Goal: Information Seeking & Learning: Check status

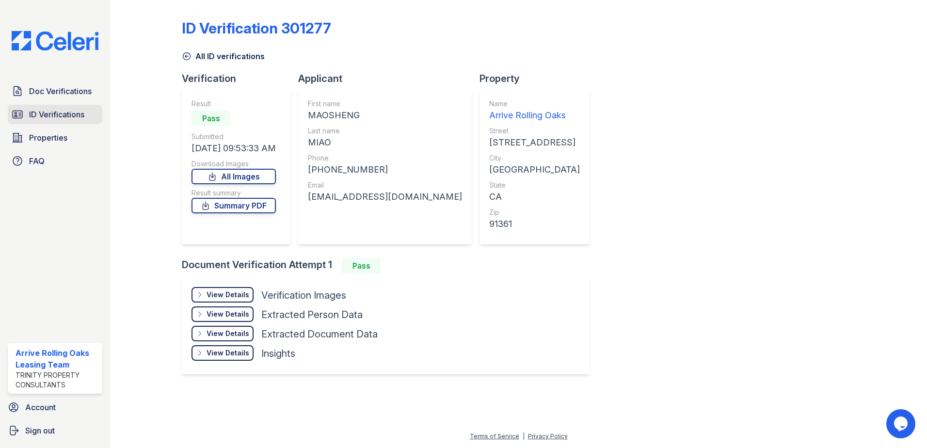
click at [42, 107] on link "ID Verifications" at bounding box center [55, 114] width 95 height 19
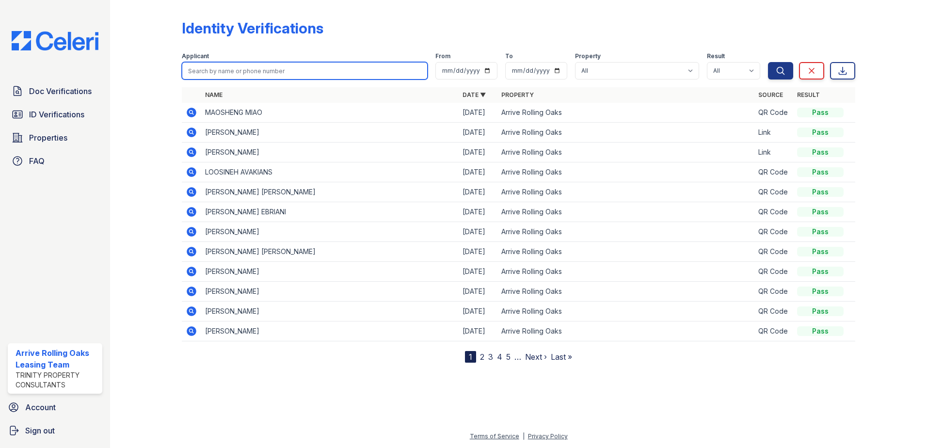
click at [285, 69] on input "search" at bounding box center [305, 70] width 246 height 17
type input "brooke"
click at [768, 62] on button "Search" at bounding box center [780, 70] width 25 height 17
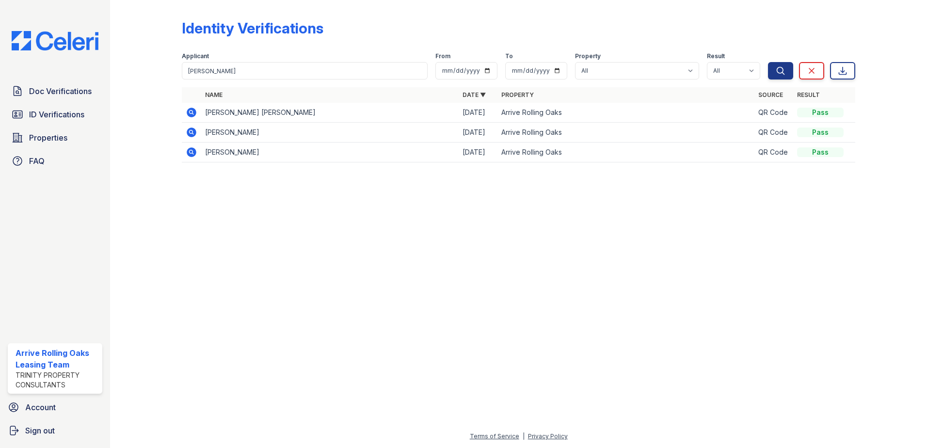
click at [196, 112] on icon at bounding box center [192, 113] width 10 height 10
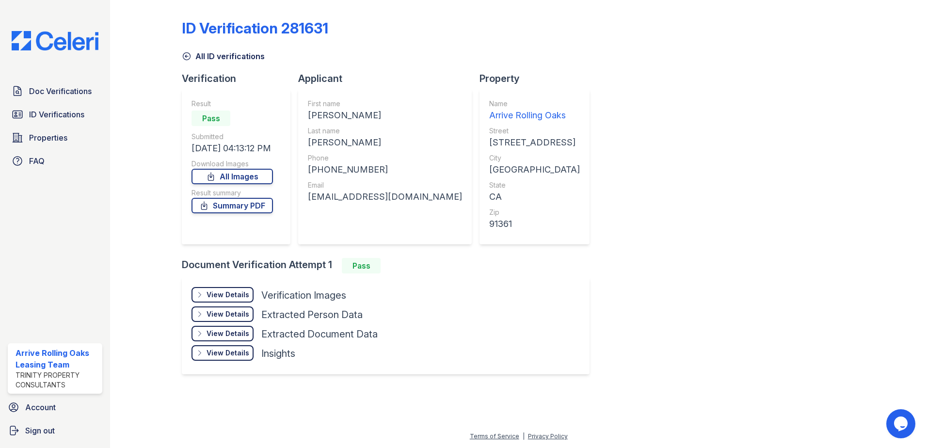
click at [236, 301] on div "View Details Details" at bounding box center [222, 295] width 62 height 16
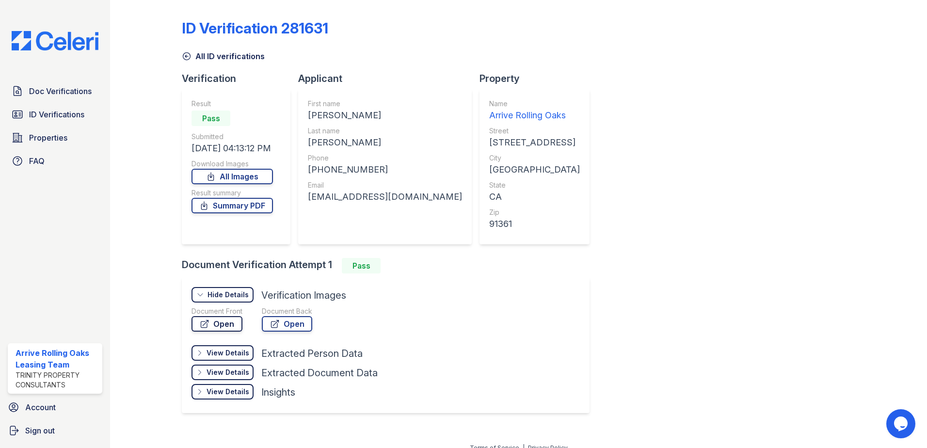
click at [221, 323] on link "Open" at bounding box center [216, 324] width 51 height 16
click at [187, 59] on icon at bounding box center [187, 56] width 10 height 10
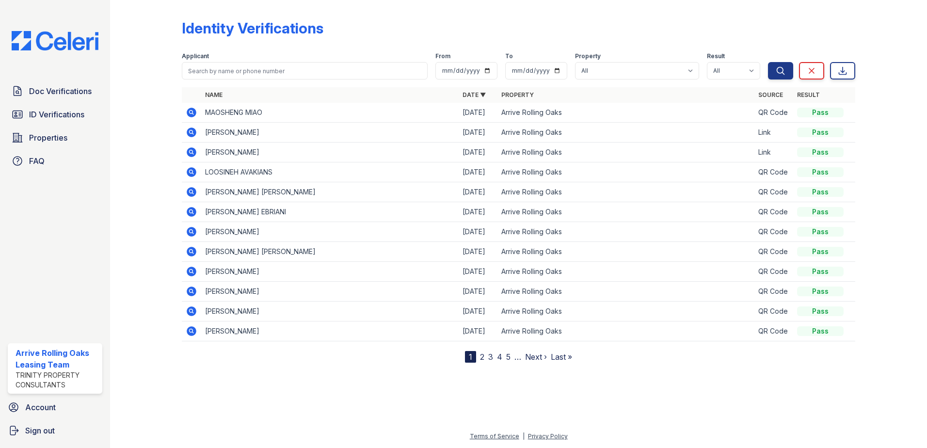
click at [488, 356] on link "3" at bounding box center [490, 357] width 5 height 10
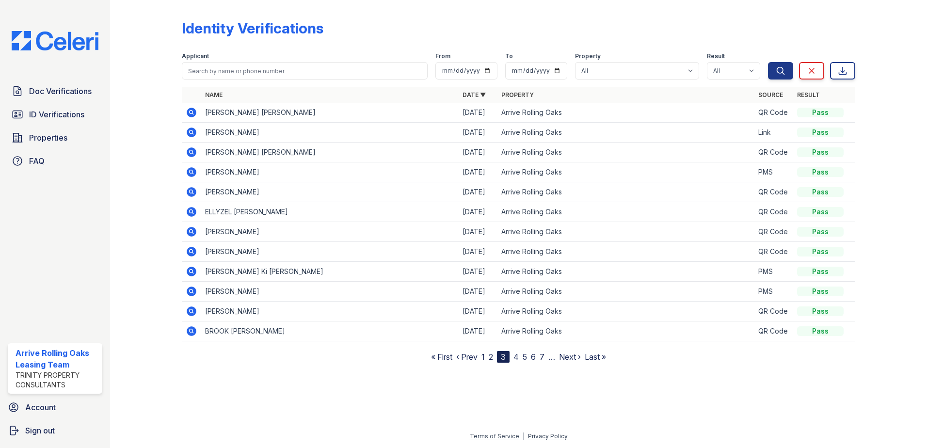
click at [518, 359] on link "4" at bounding box center [515, 357] width 5 height 10
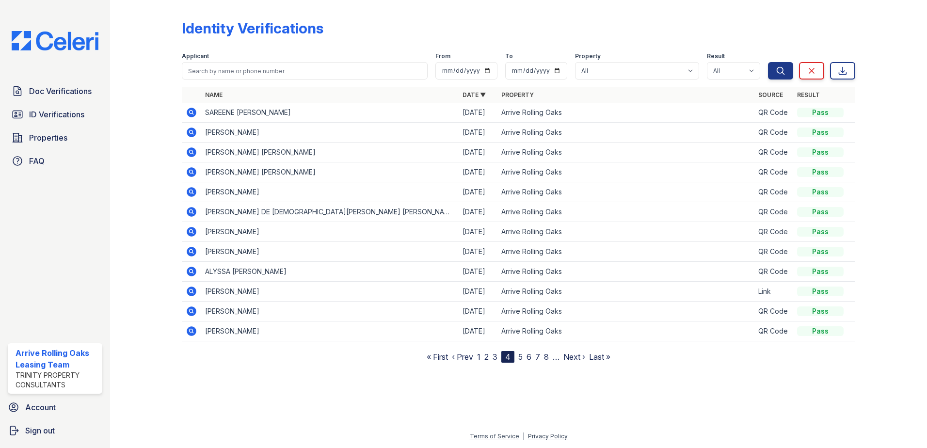
click at [521, 358] on link "5" at bounding box center [520, 357] width 4 height 10
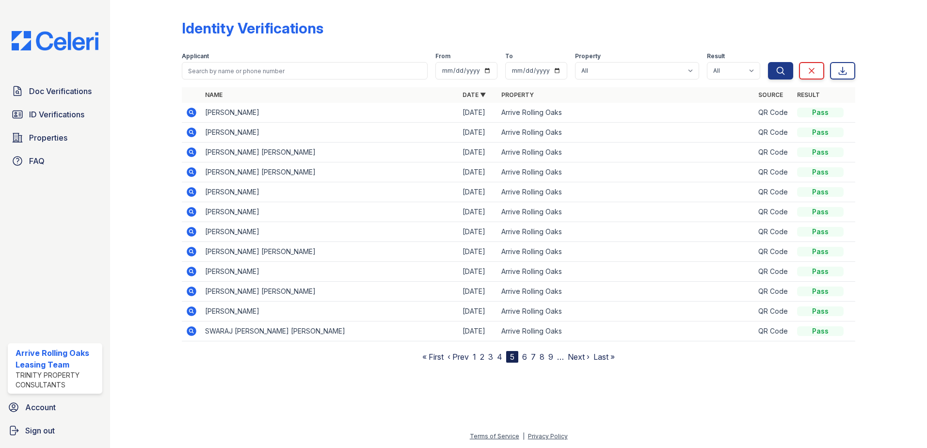
click at [524, 357] on link "6" at bounding box center [524, 357] width 5 height 10
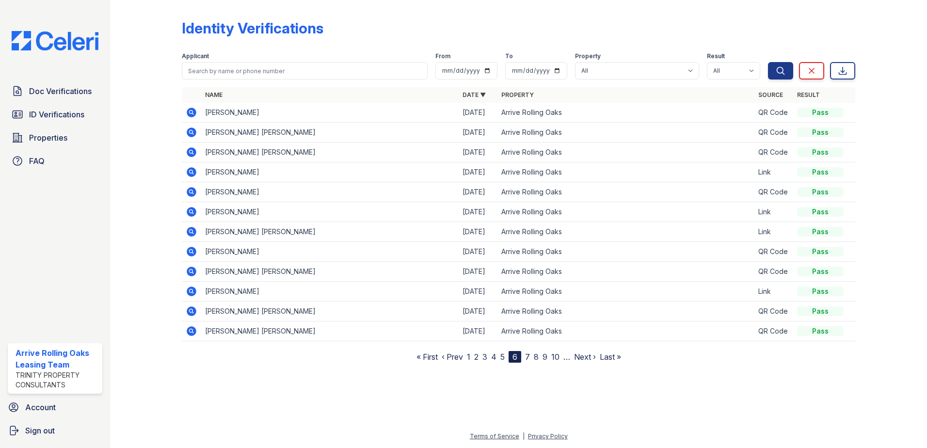
click at [190, 155] on icon at bounding box center [192, 152] width 10 height 10
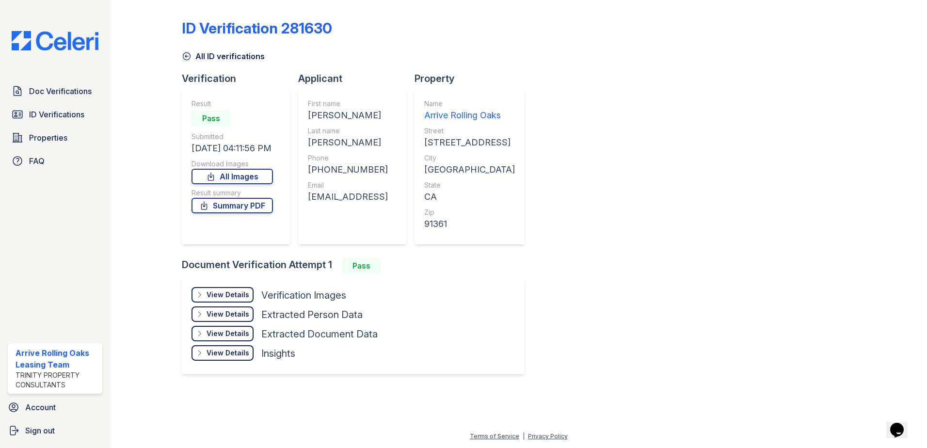
click at [231, 291] on div "View Details" at bounding box center [228, 295] width 43 height 10
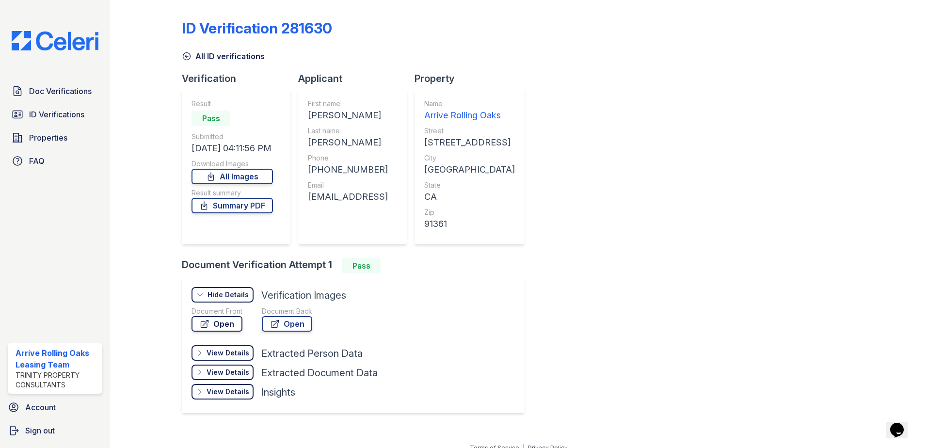
click at [220, 329] on link "Open" at bounding box center [216, 324] width 51 height 16
